Goal: Transaction & Acquisition: Purchase product/service

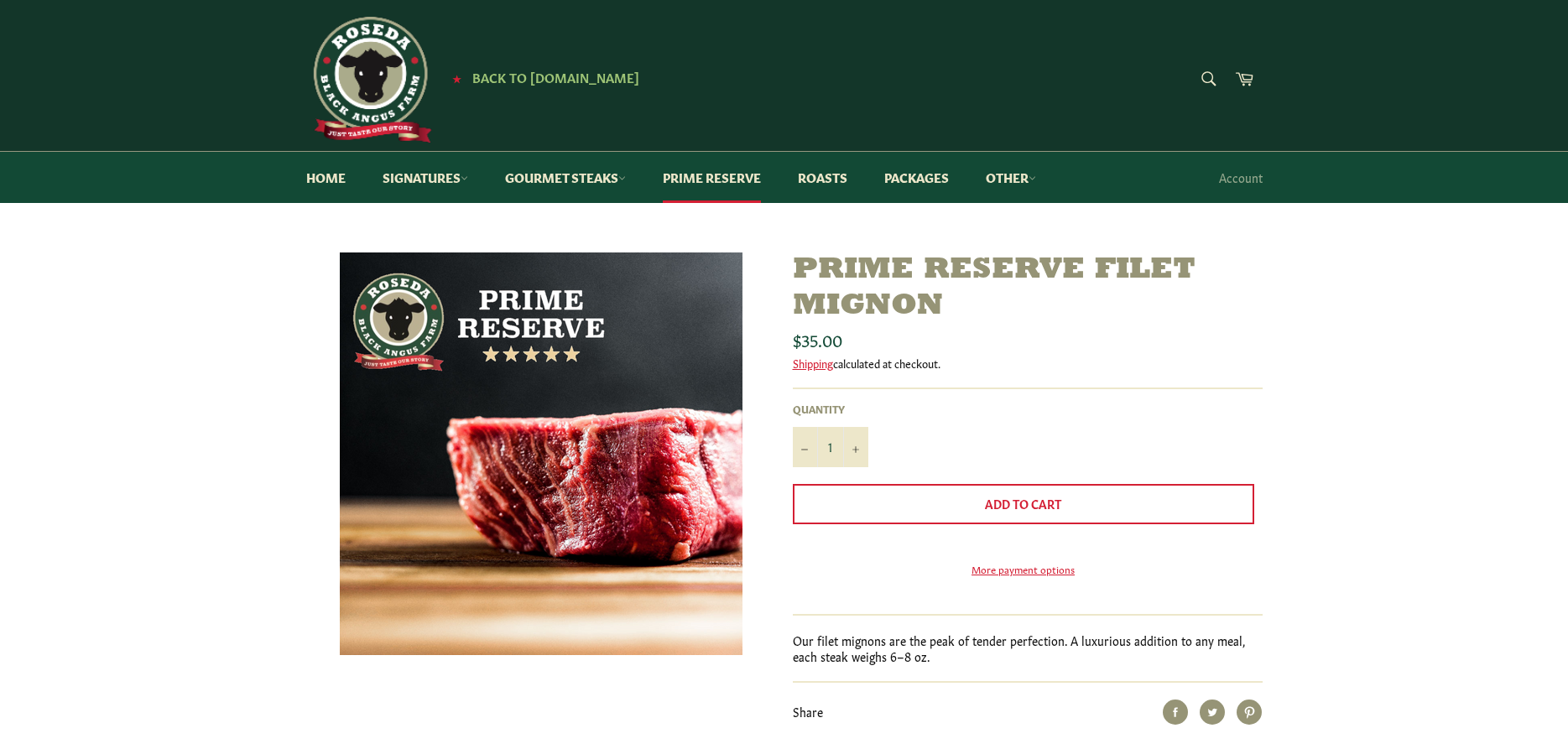
click at [663, 565] on img at bounding box center [541, 453] width 403 height 403
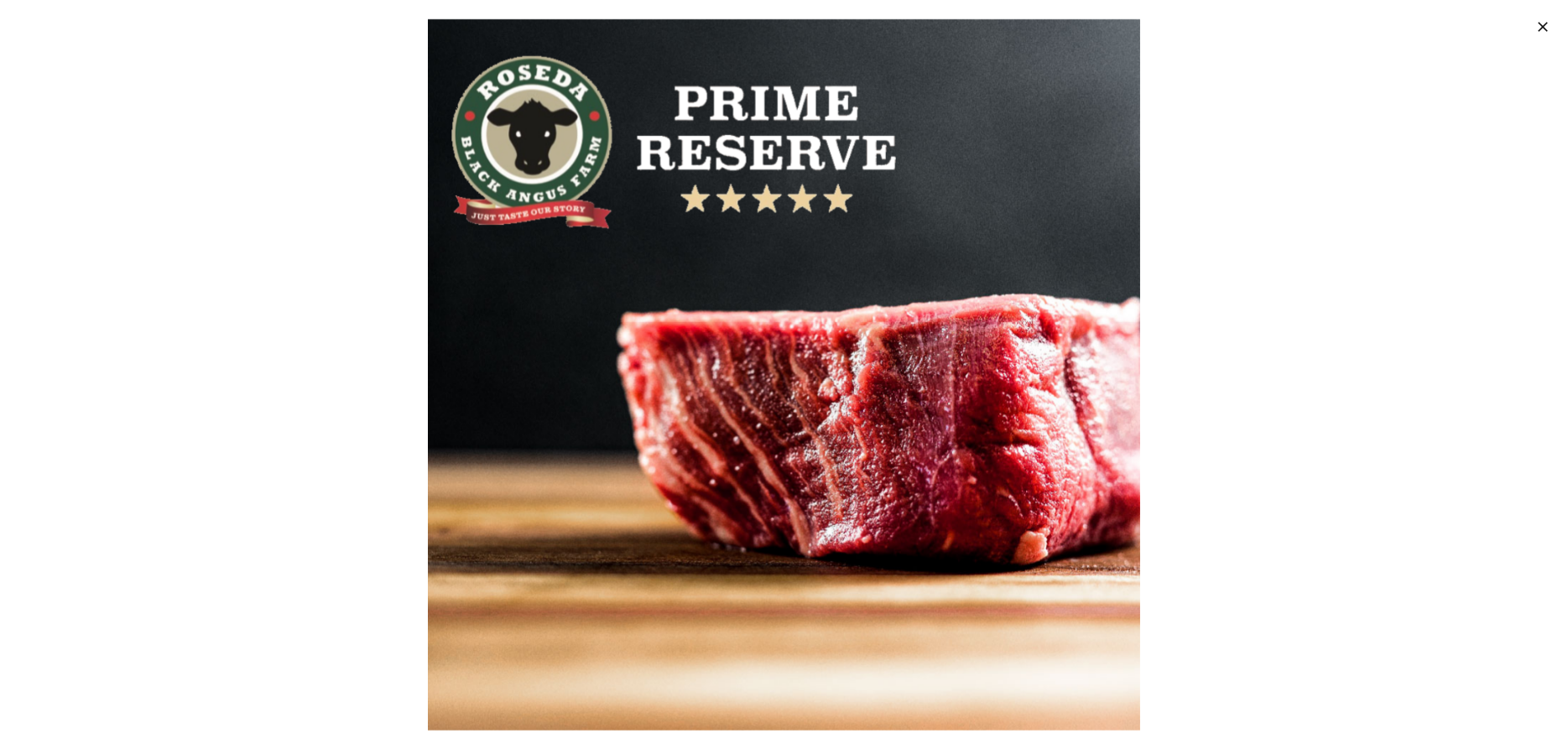
click at [805, 471] on img at bounding box center [783, 373] width 711 height 711
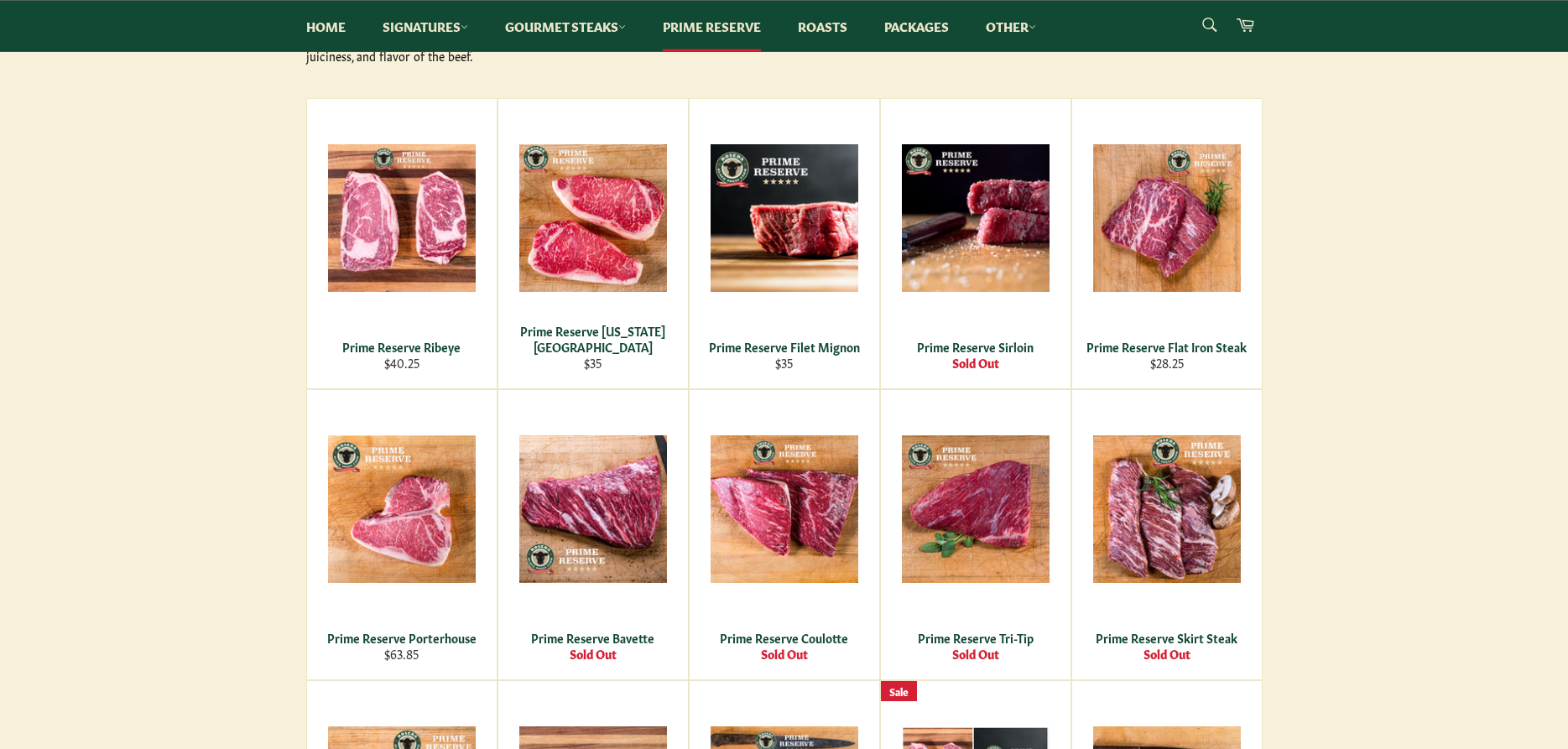
scroll to position [268, 0]
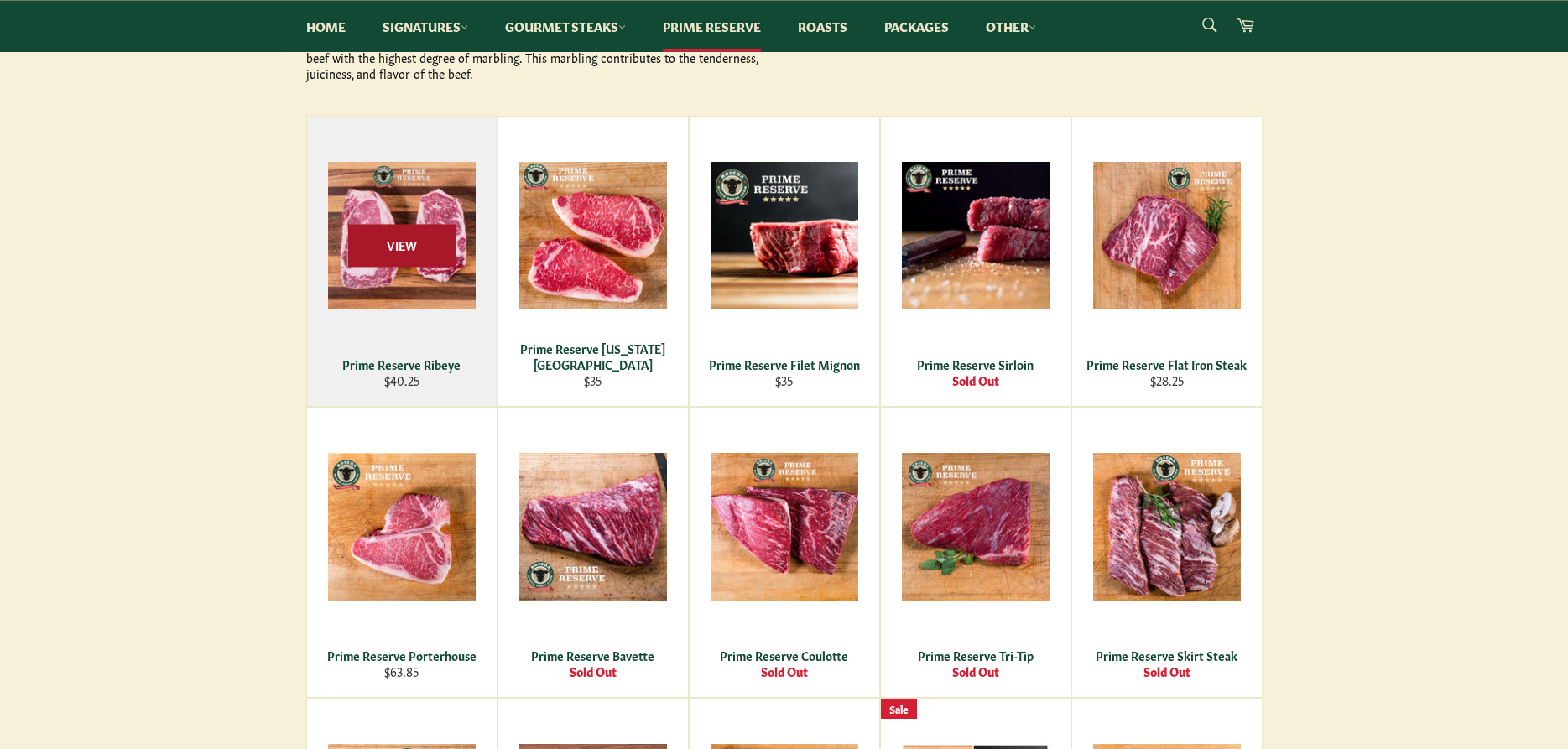
click at [449, 262] on span "View" at bounding box center [402, 245] width 107 height 42
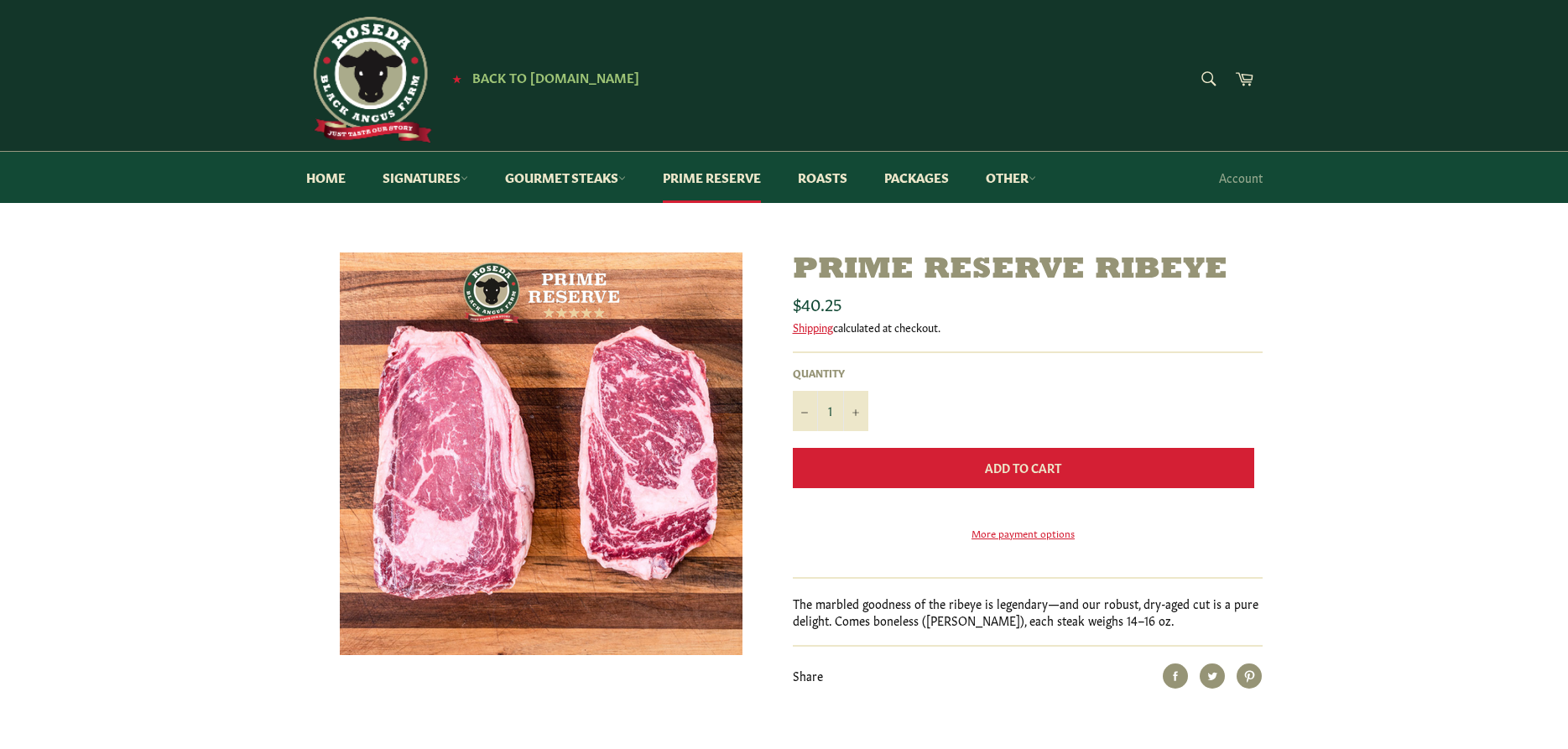
click at [1010, 467] on span "Add to Cart" at bounding box center [1023, 467] width 76 height 16
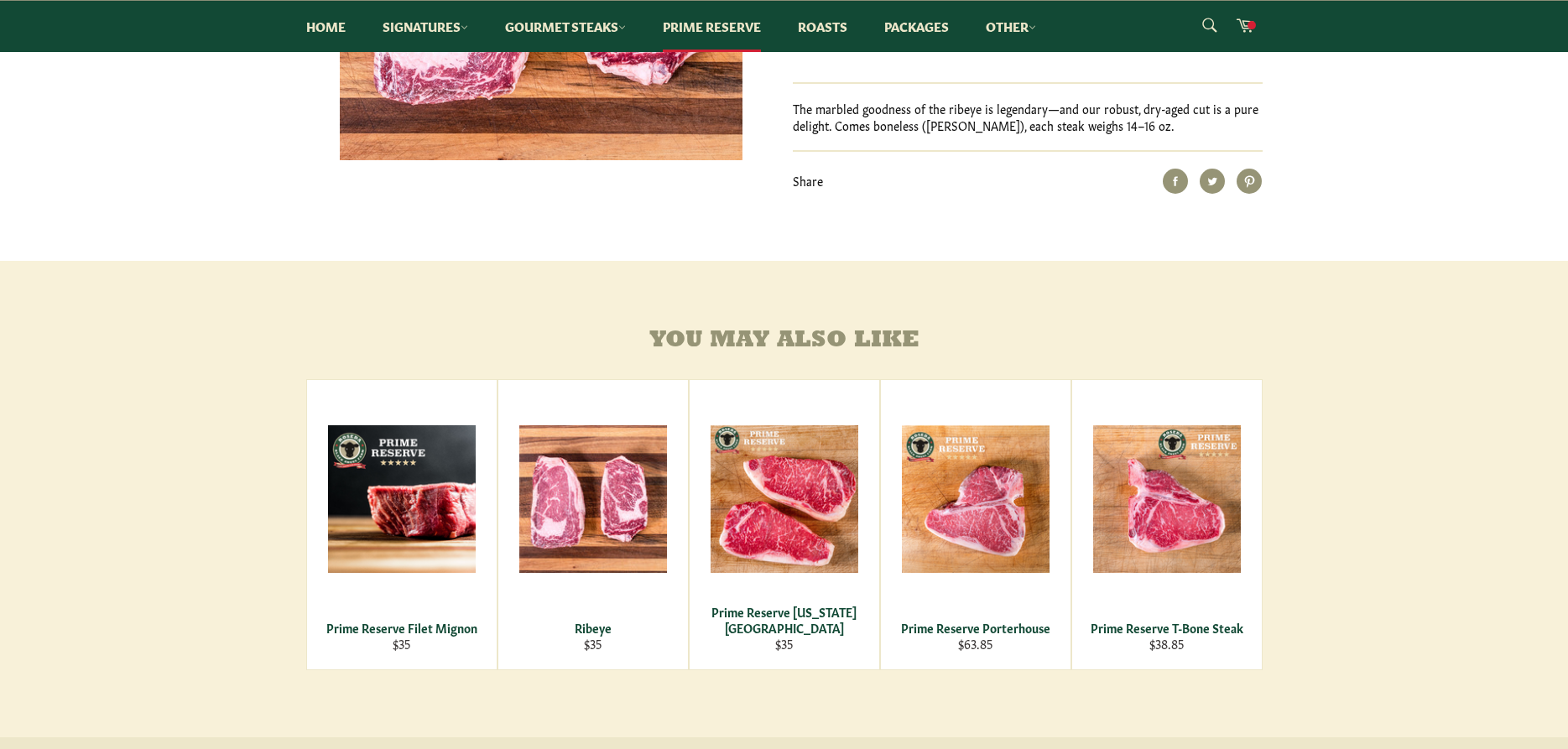
scroll to position [496, 0]
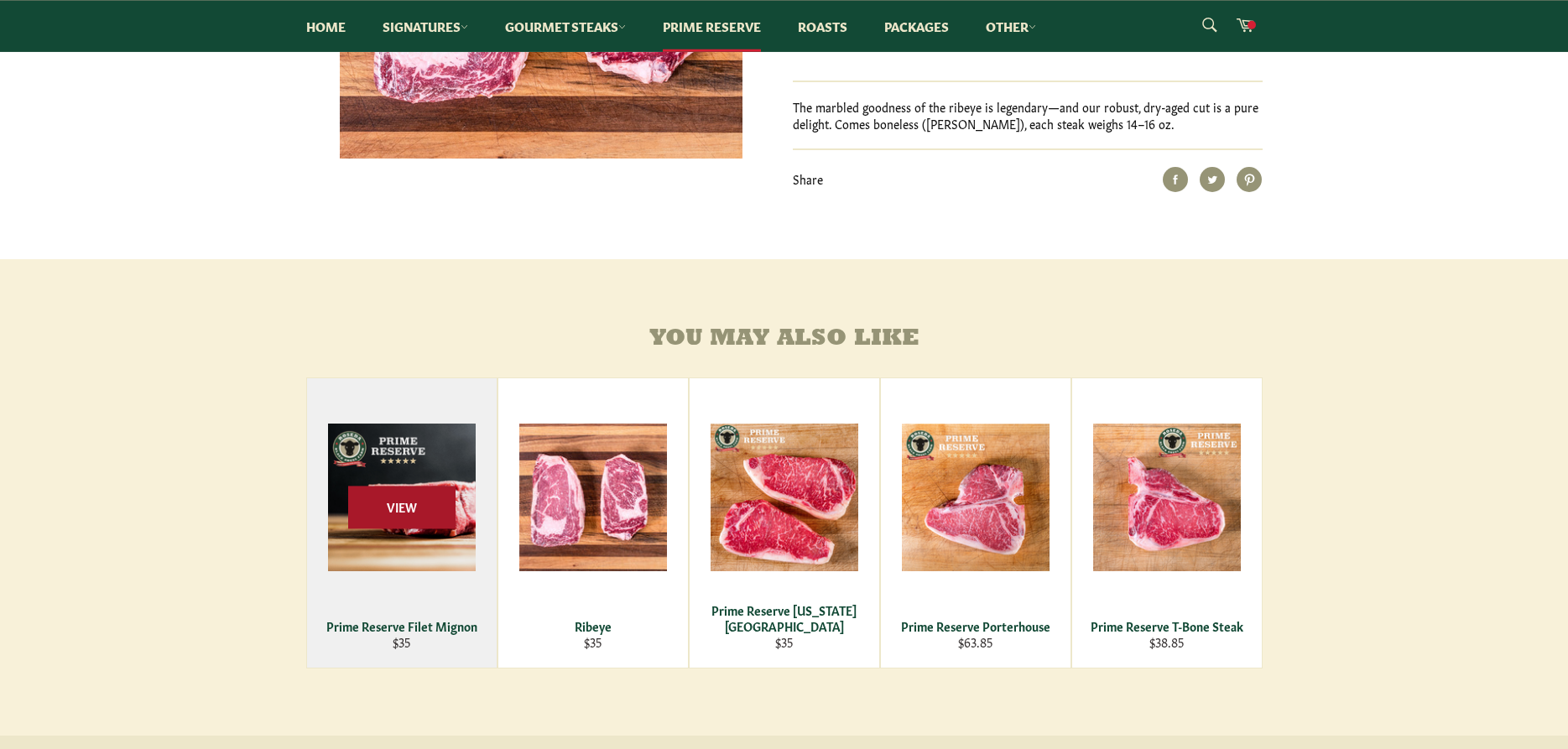
click at [448, 529] on span "View" at bounding box center [402, 507] width 107 height 42
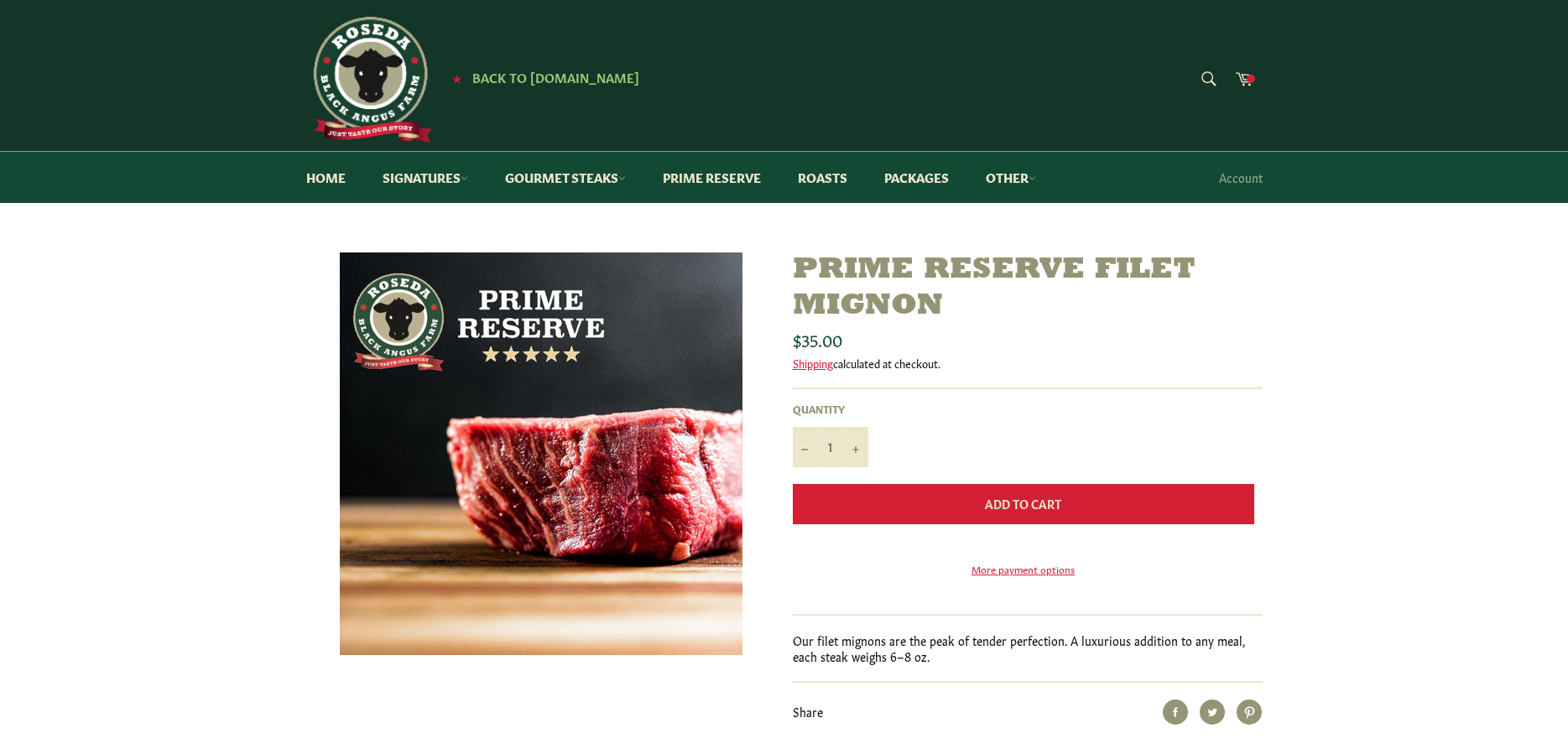
click at [946, 508] on button "Add to Cart" at bounding box center [1023, 504] width 461 height 40
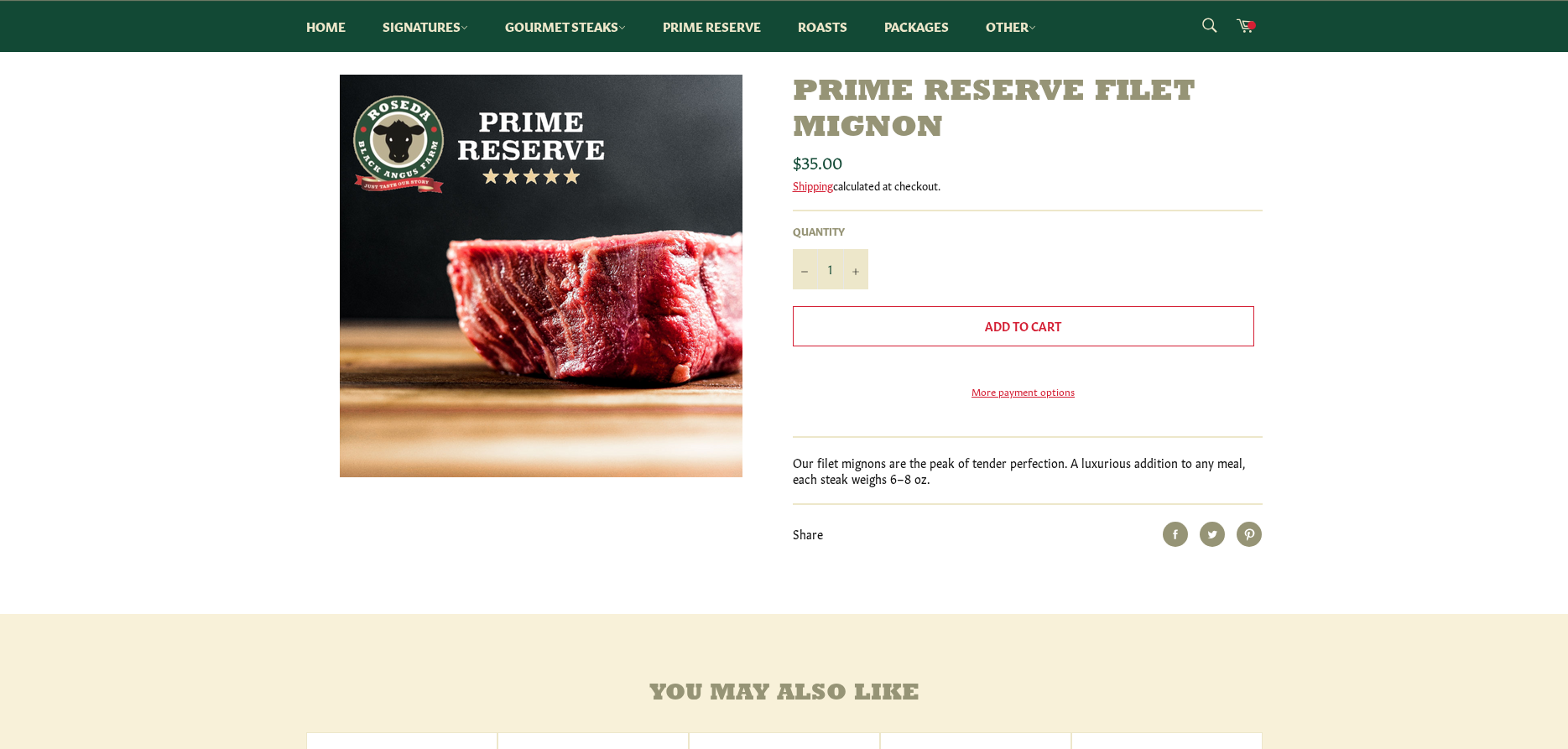
scroll to position [171, 0]
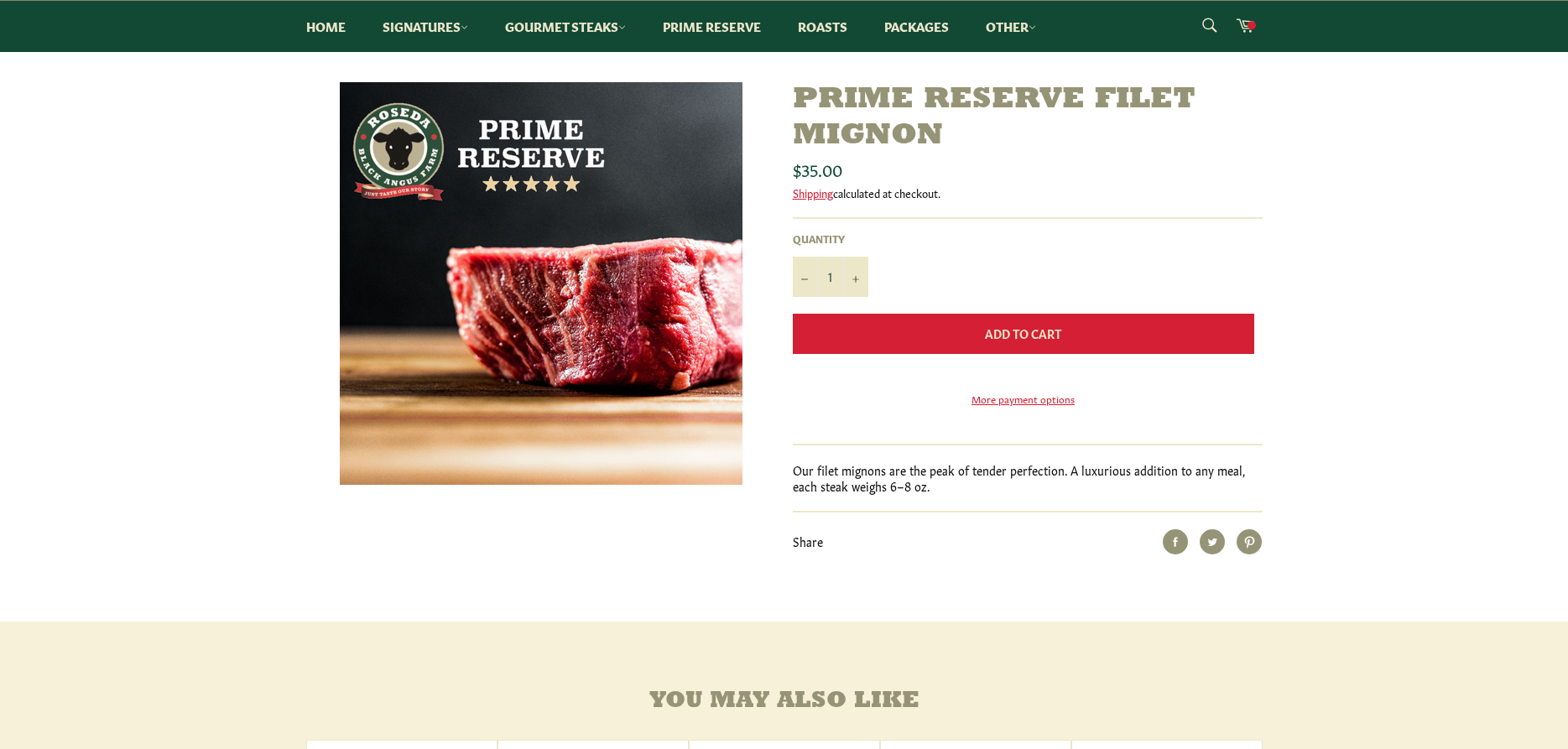
click at [1015, 333] on span "Add to Cart" at bounding box center [1023, 333] width 76 height 16
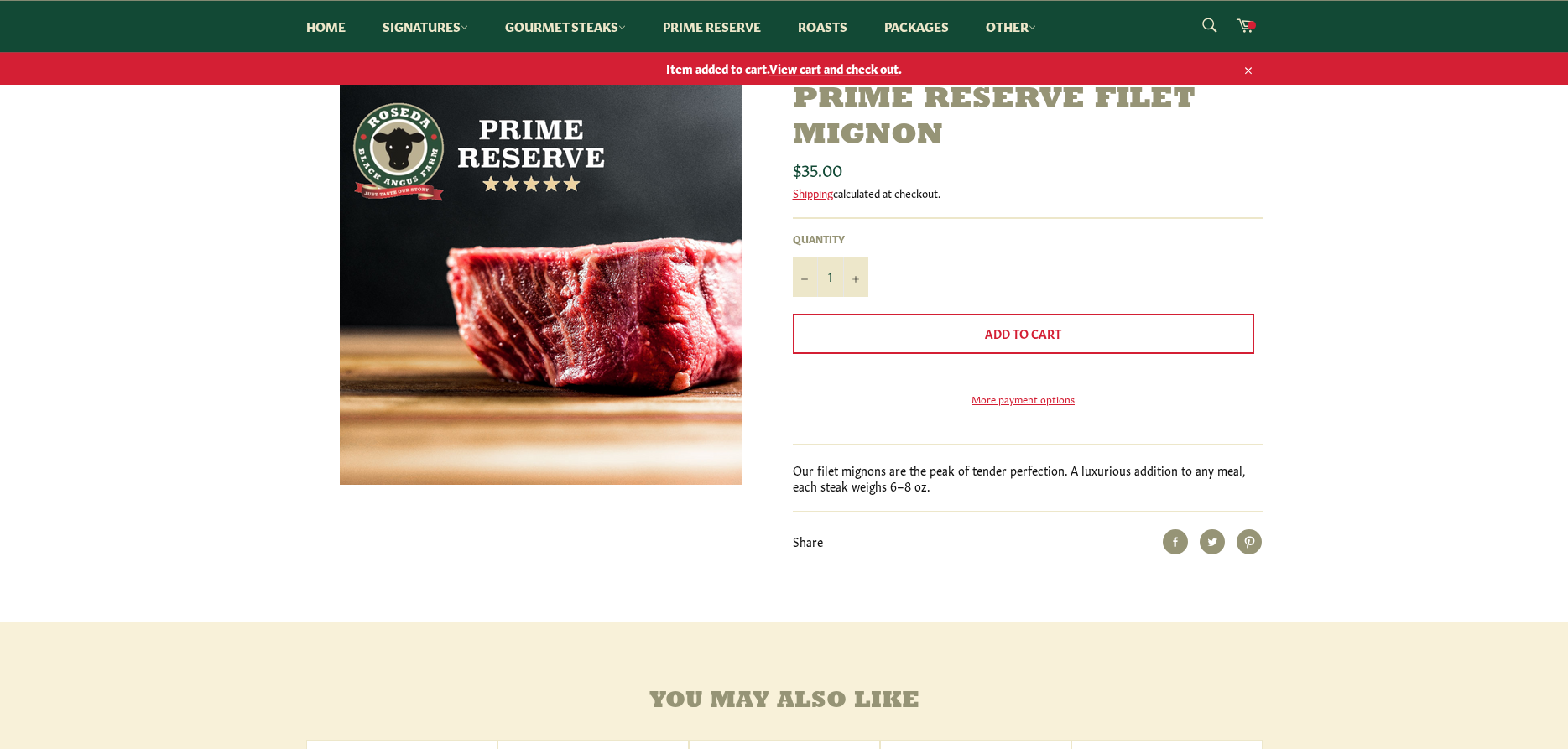
click at [846, 64] on span "View cart and check out" at bounding box center [833, 68] width 129 height 16
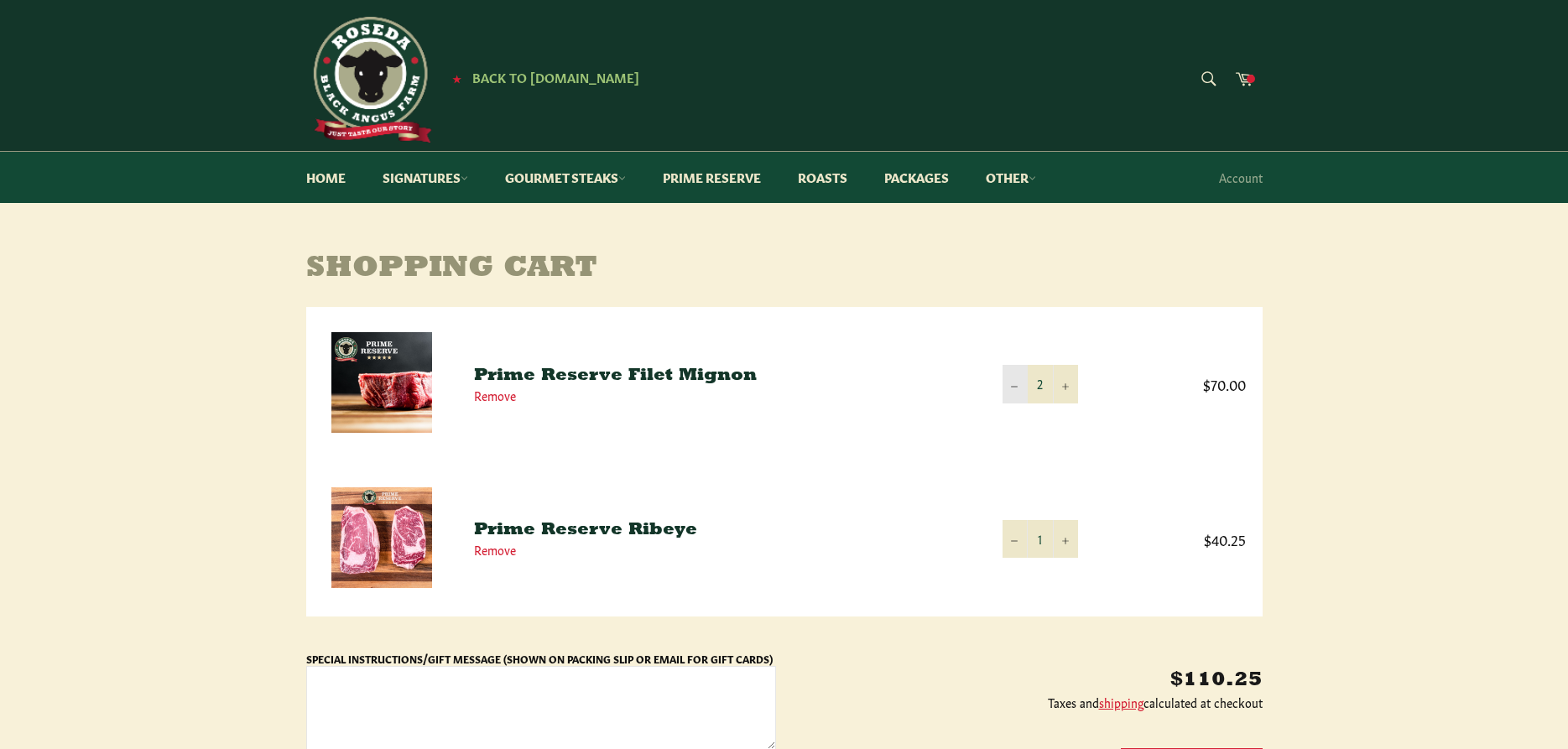
click at [1015, 384] on icon "Reduce item quantity by one" at bounding box center [1014, 386] width 7 height 7
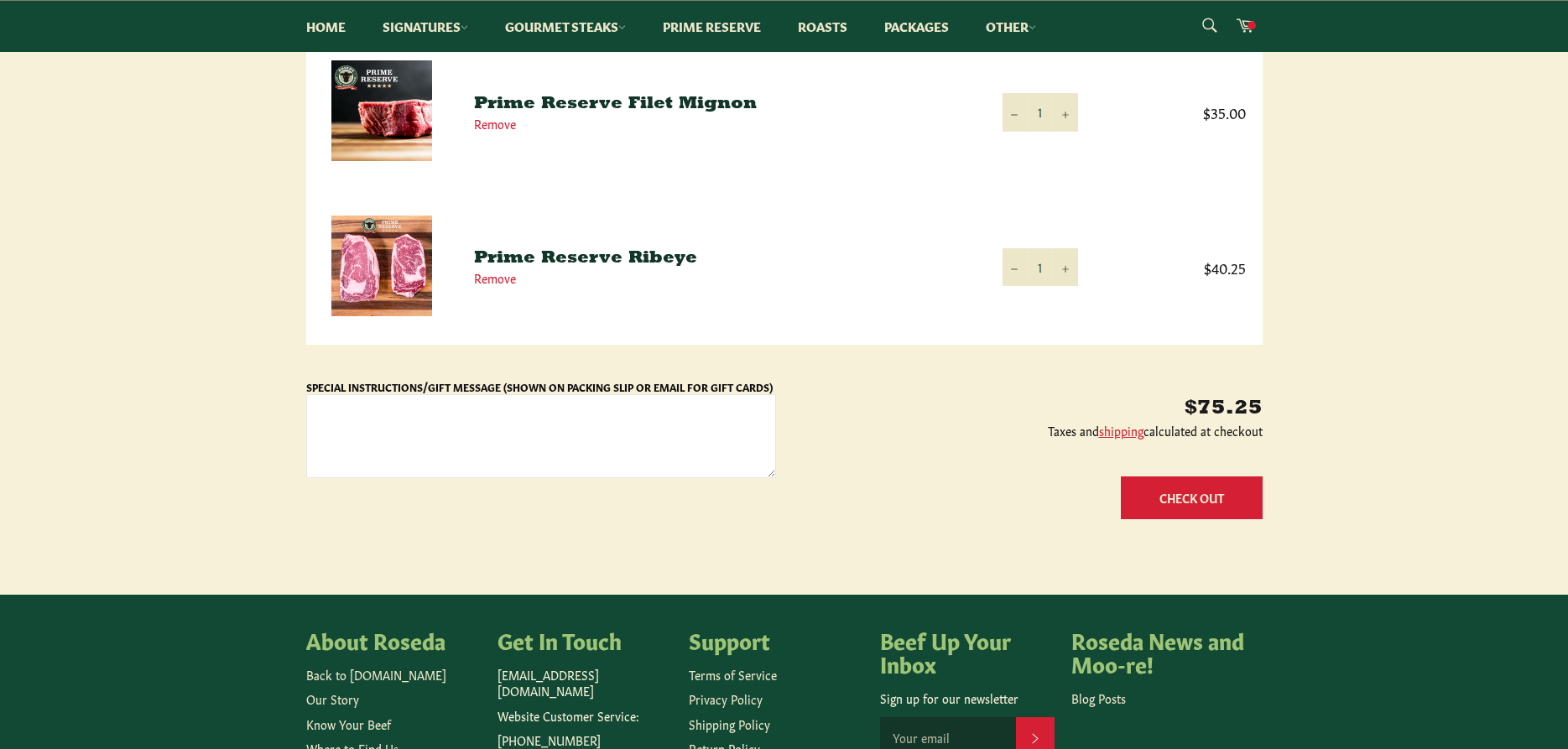
scroll to position [273, 0]
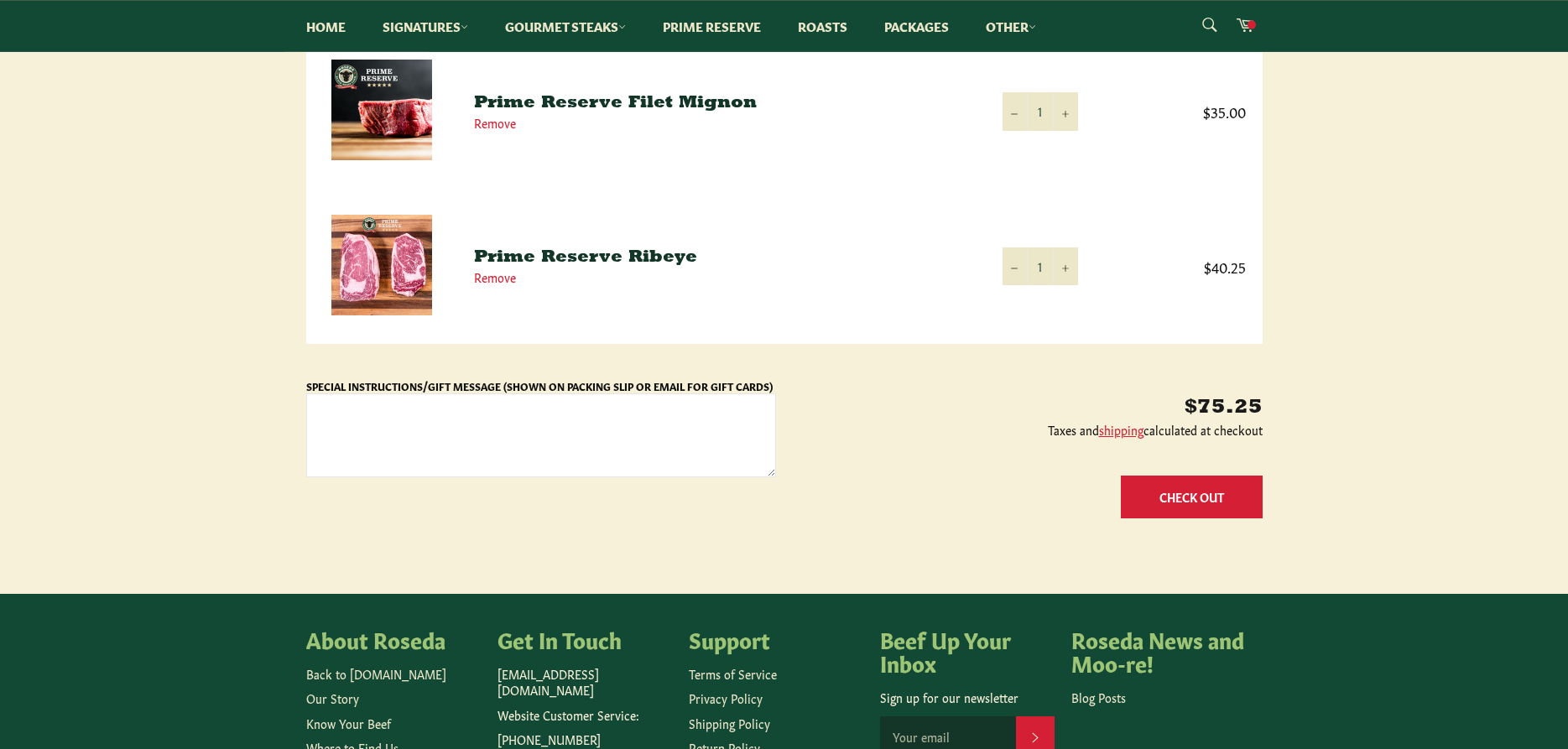
click at [1184, 491] on button "Check Out" at bounding box center [1191, 496] width 142 height 42
